Goal: Transaction & Acquisition: Purchase product/service

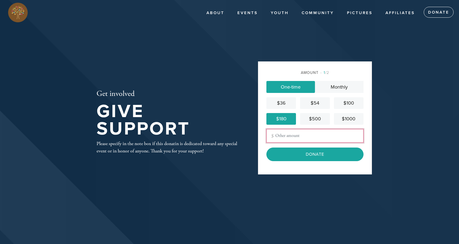
click at [308, 138] on input "Other Amount" at bounding box center [314, 136] width 97 height 14
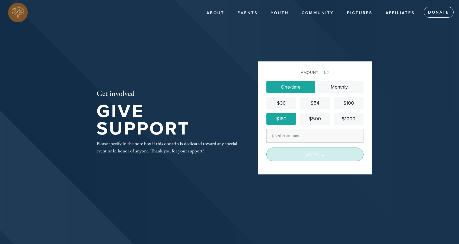
click at [344, 151] on input "Donate" at bounding box center [314, 154] width 97 height 14
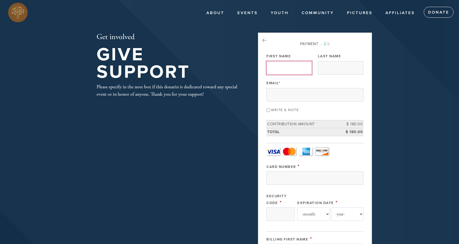
click at [290, 72] on input "First Name" at bounding box center [289, 68] width 46 height 14
type input "[PERSON_NAME]"
type input "Touger"
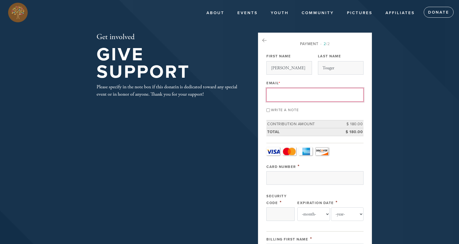
type input "[EMAIL_ADDRESS][DOMAIN_NAME]"
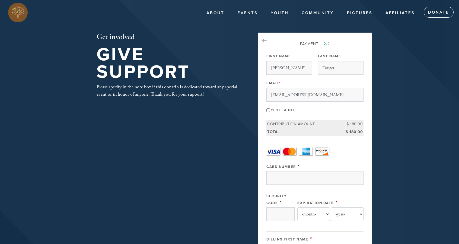
type input "7929 LOVE LN"
type input "Boca Raton"
type input "United States"
type input "33433"
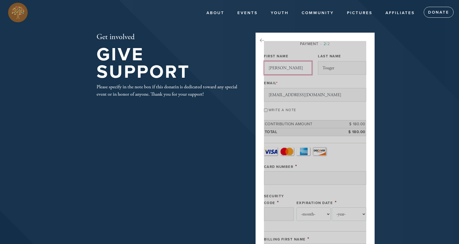
scroll to position [243, 0]
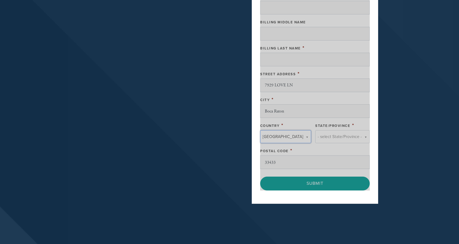
type input "United States"
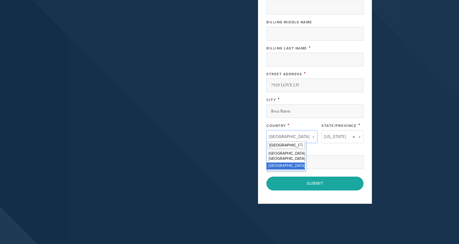
click at [330, 45] on div "Billing Last Name *" at bounding box center [314, 48] width 97 height 7
click at [282, 145] on input "United States" at bounding box center [286, 145] width 37 height 8
click at [325, 148] on div "Postal Code *" at bounding box center [314, 150] width 97 height 7
click at [337, 164] on input "33433" at bounding box center [314, 162] width 97 height 14
click at [287, 56] on input "Billing Last Name" at bounding box center [314, 60] width 97 height 14
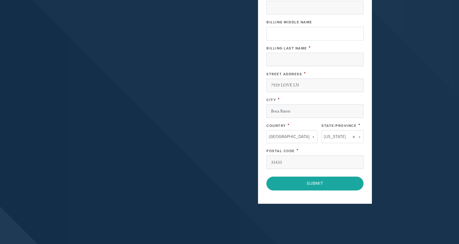
type input "379286291952008"
type input "0838"
select select "1"
select select "2029"
type input "alan"
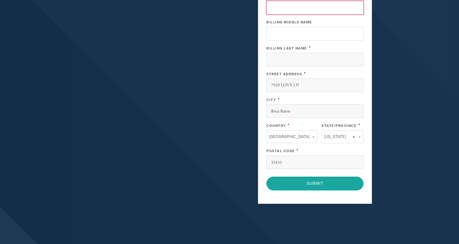
type input "Touger"
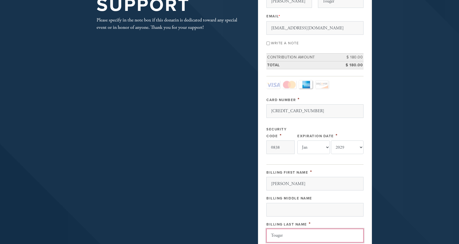
scroll to position [63, 0]
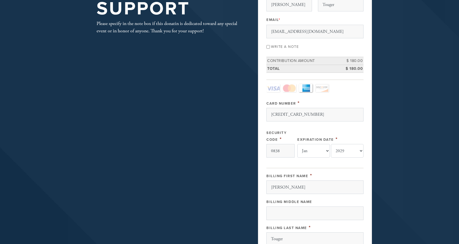
click at [267, 45] on input "Write a note" at bounding box center [268, 47] width 4 height 4
checkbox input "true"
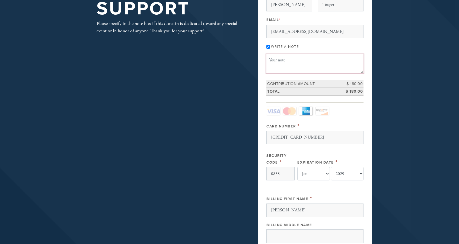
click at [285, 65] on textarea "Message or dedication" at bounding box center [314, 63] width 97 height 18
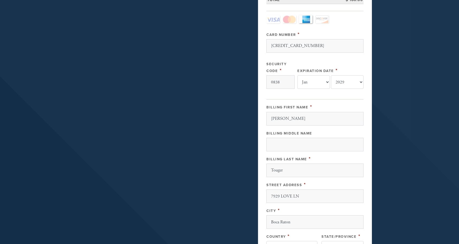
scroll to position [152, 0]
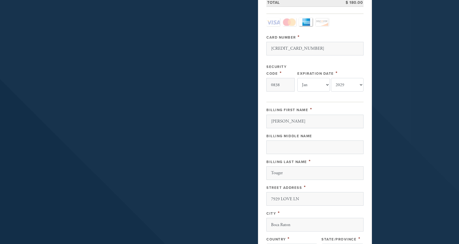
type textarea "Aliyah, Mikvah, everything else"
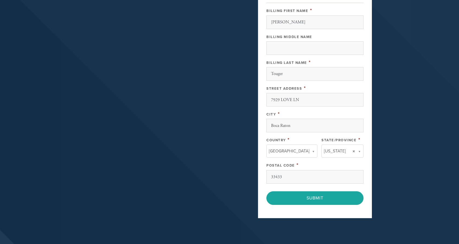
scroll to position [274, 0]
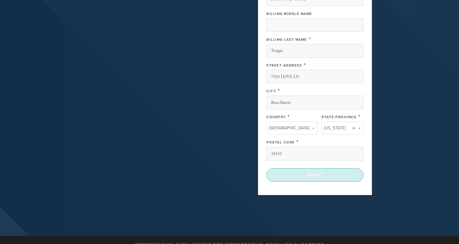
click at [327, 168] on input "Submit" at bounding box center [314, 175] width 97 height 14
